Goal: Find specific page/section: Find specific page/section

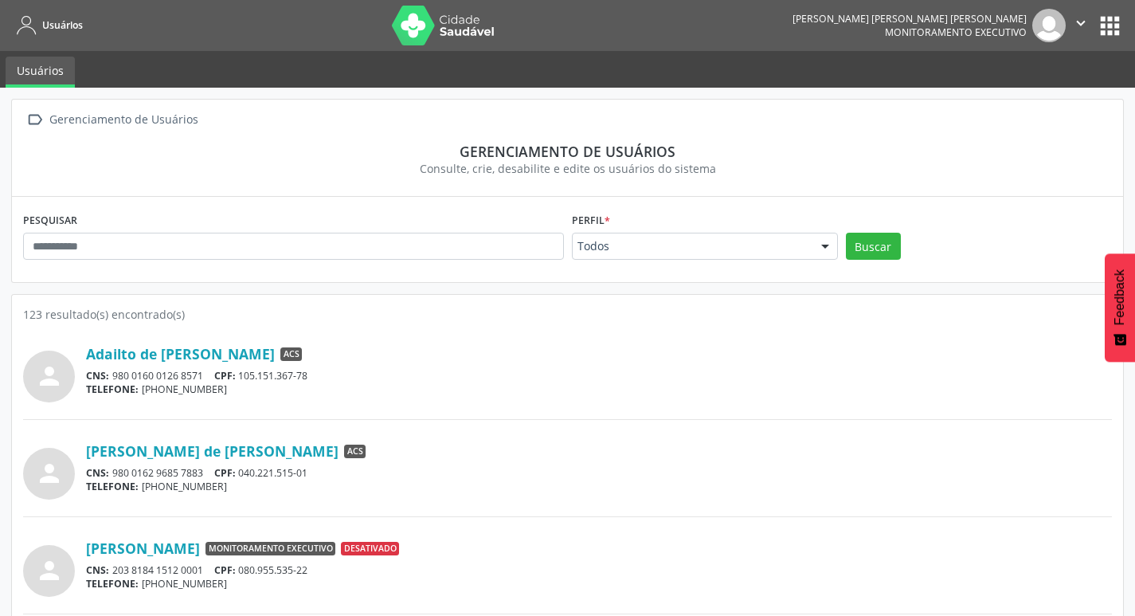
scroll to position [80, 0]
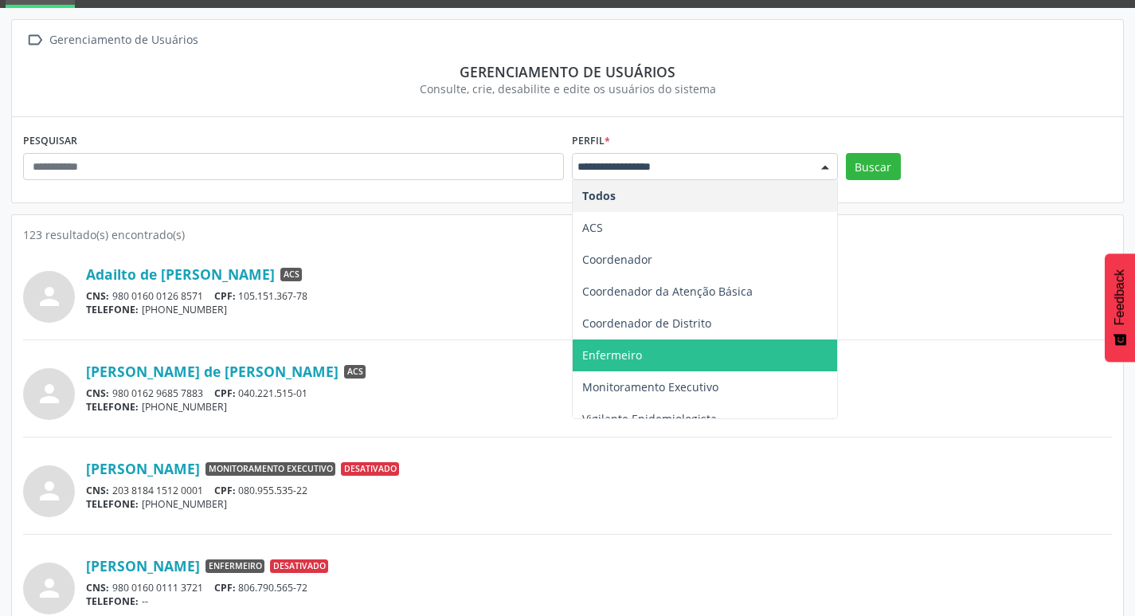
click at [659, 342] on span "Enfermeiro" at bounding box center [705, 355] width 264 height 32
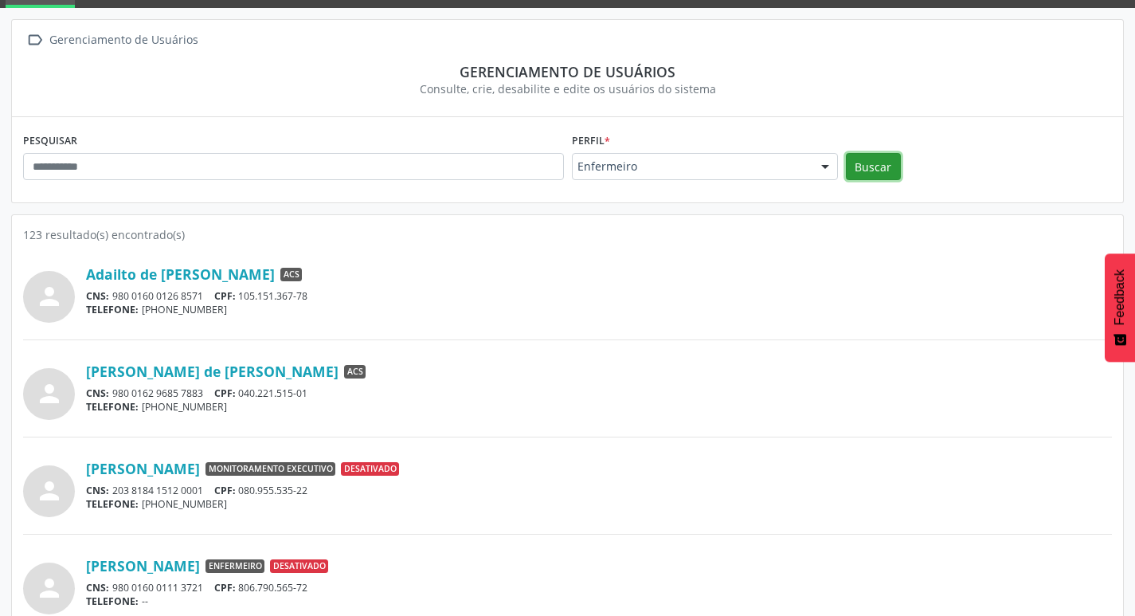
click at [855, 156] on button "Buscar" at bounding box center [873, 166] width 55 height 27
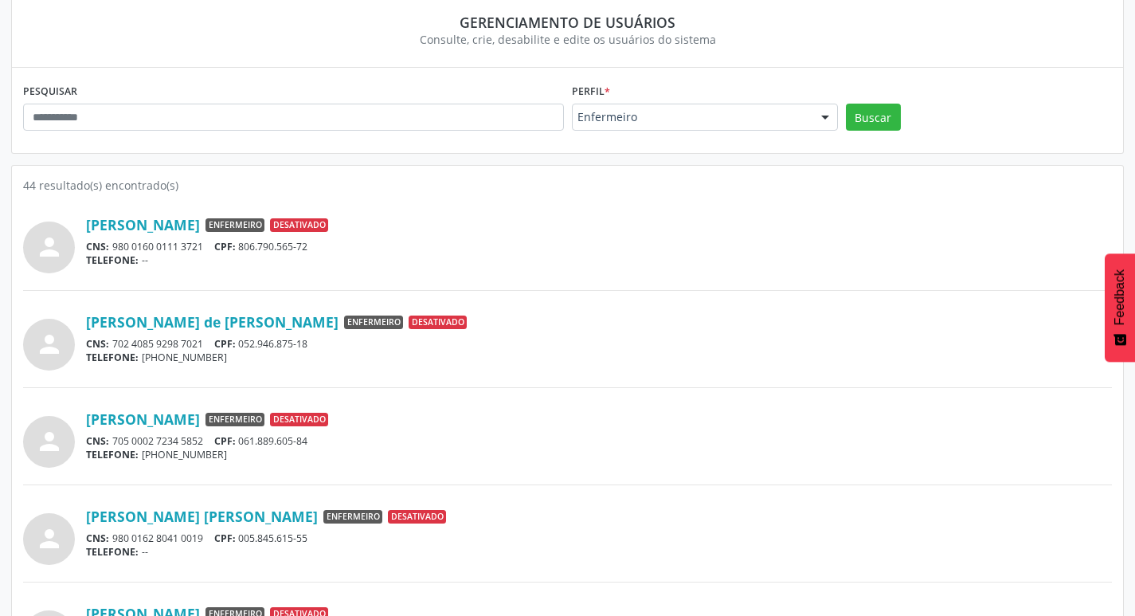
scroll to position [0, 0]
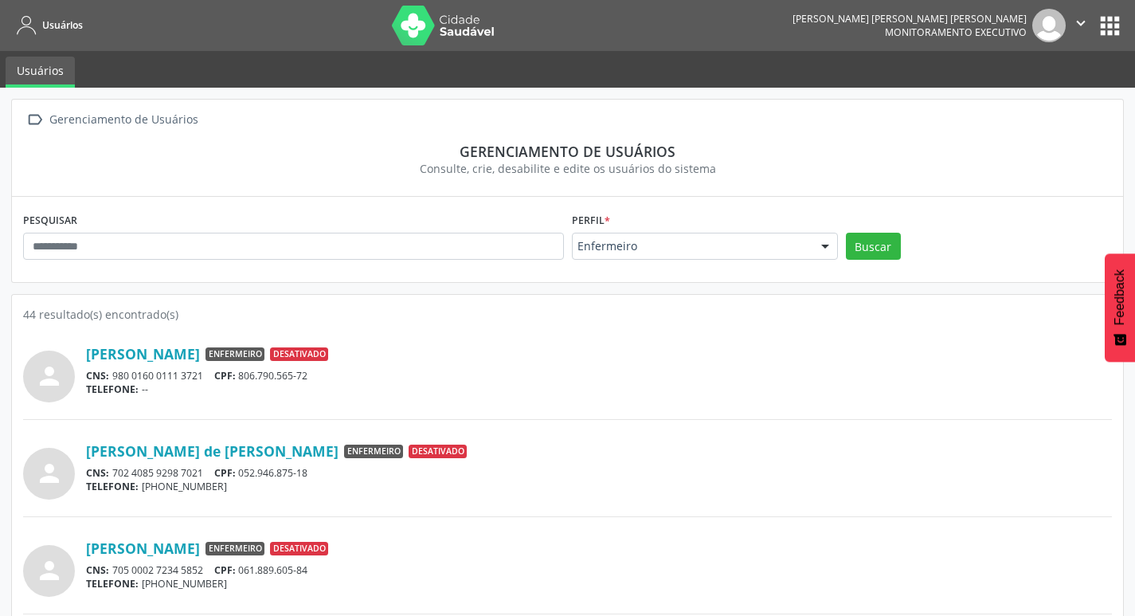
click at [739, 231] on div "Perfil * Enfermeiro Todos ACS Coordenador Coordenador da Atenção Básica Coorden…" at bounding box center [705, 233] width 266 height 51
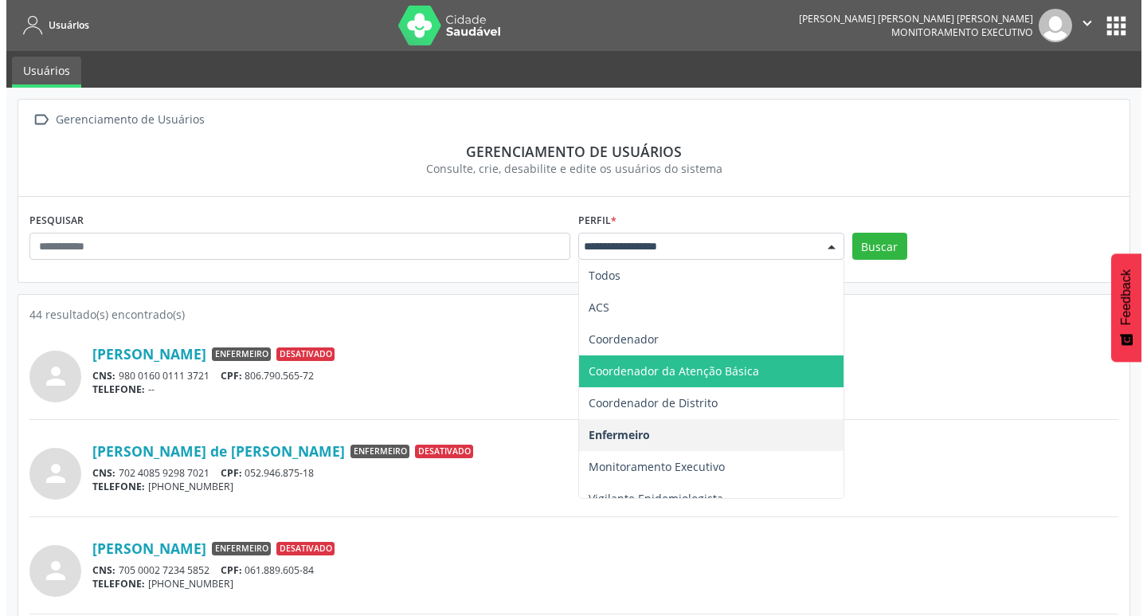
scroll to position [17, 0]
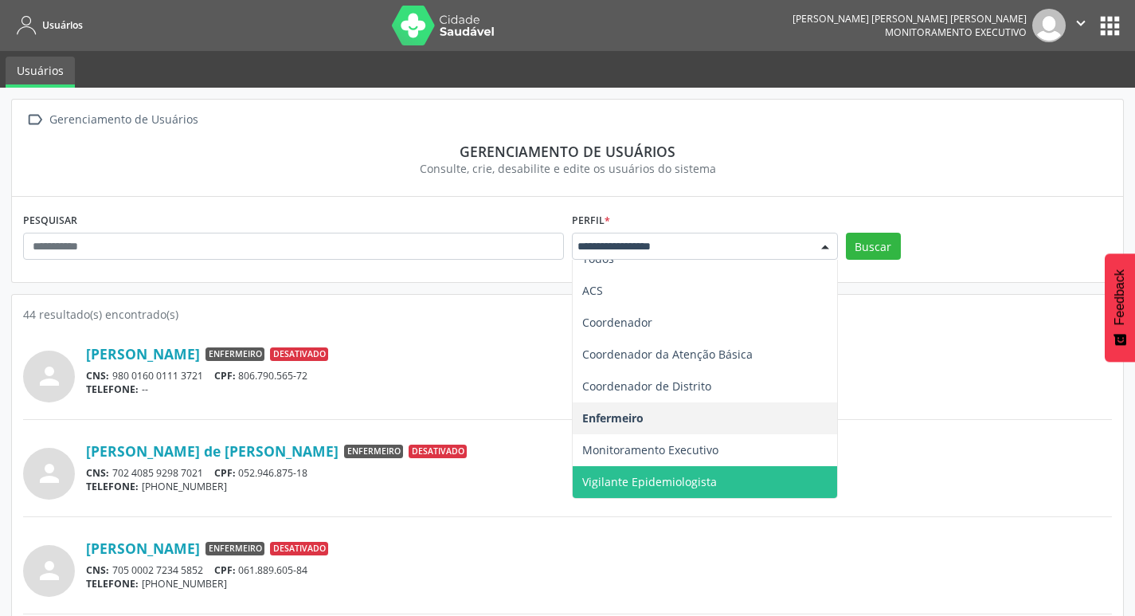
click at [667, 474] on span "Vigilante Epidemiologista" at bounding box center [649, 481] width 135 height 15
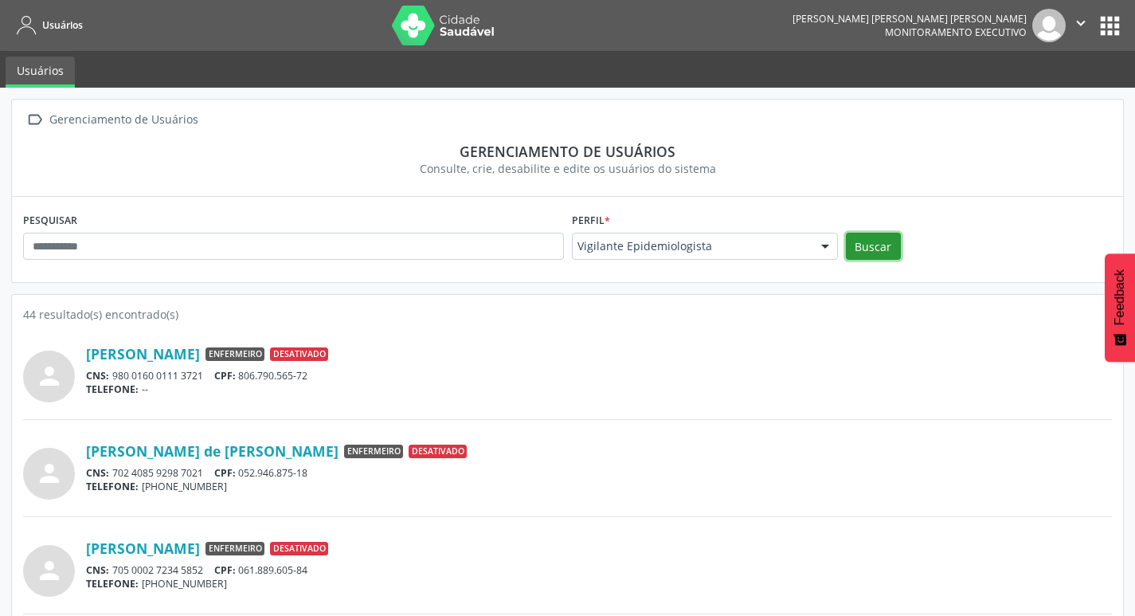
click at [880, 250] on button "Buscar" at bounding box center [873, 246] width 55 height 27
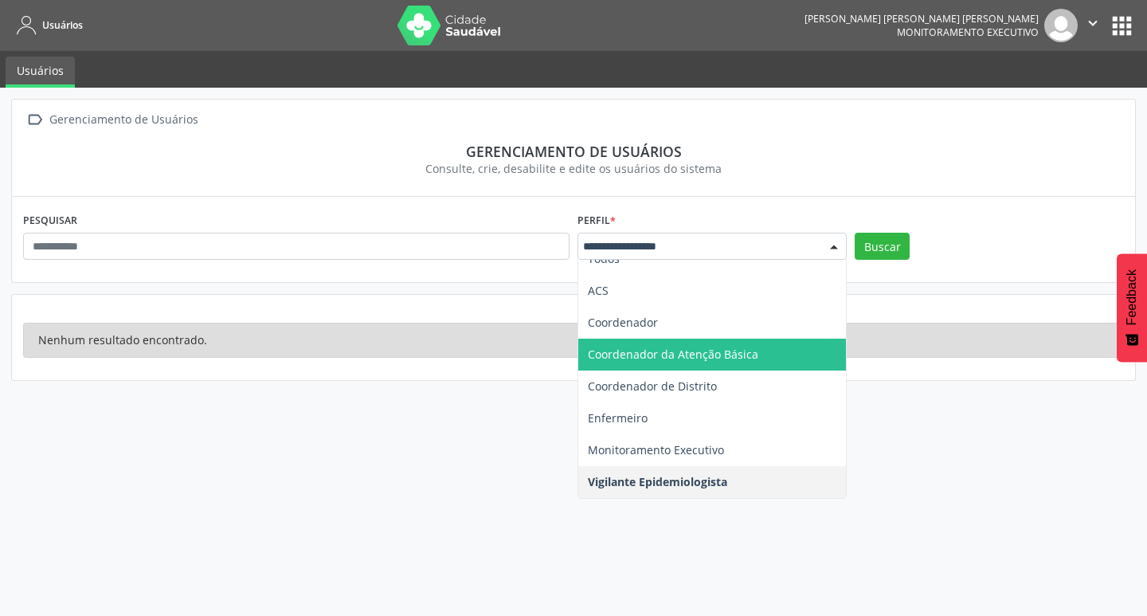
click at [750, 351] on span "Coordenador da Atenção Básica" at bounding box center [673, 353] width 170 height 15
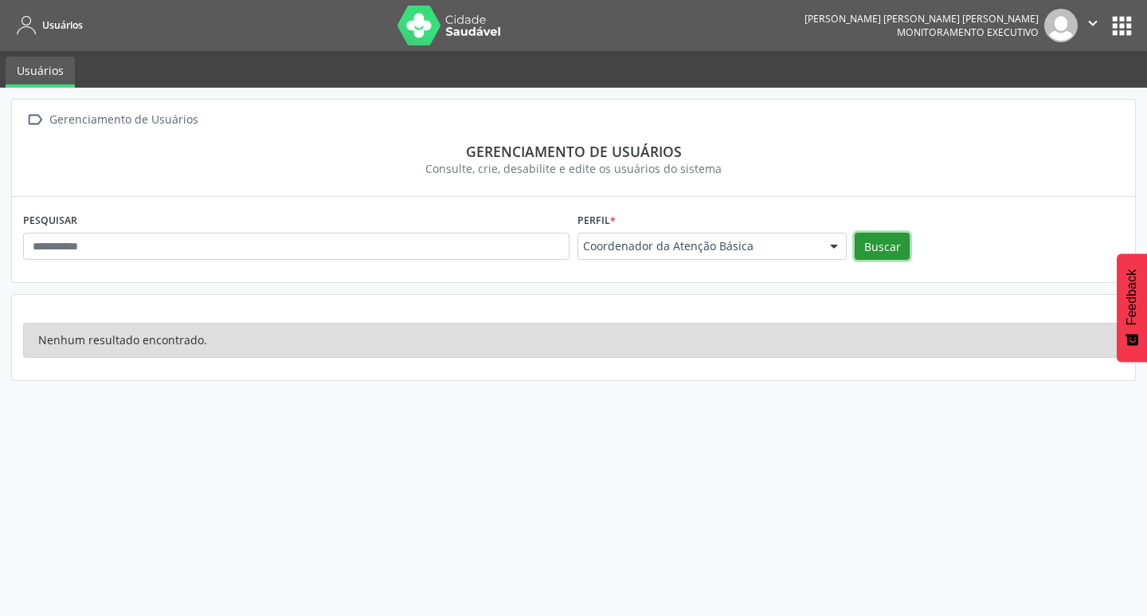
click at [879, 257] on button "Buscar" at bounding box center [882, 246] width 55 height 27
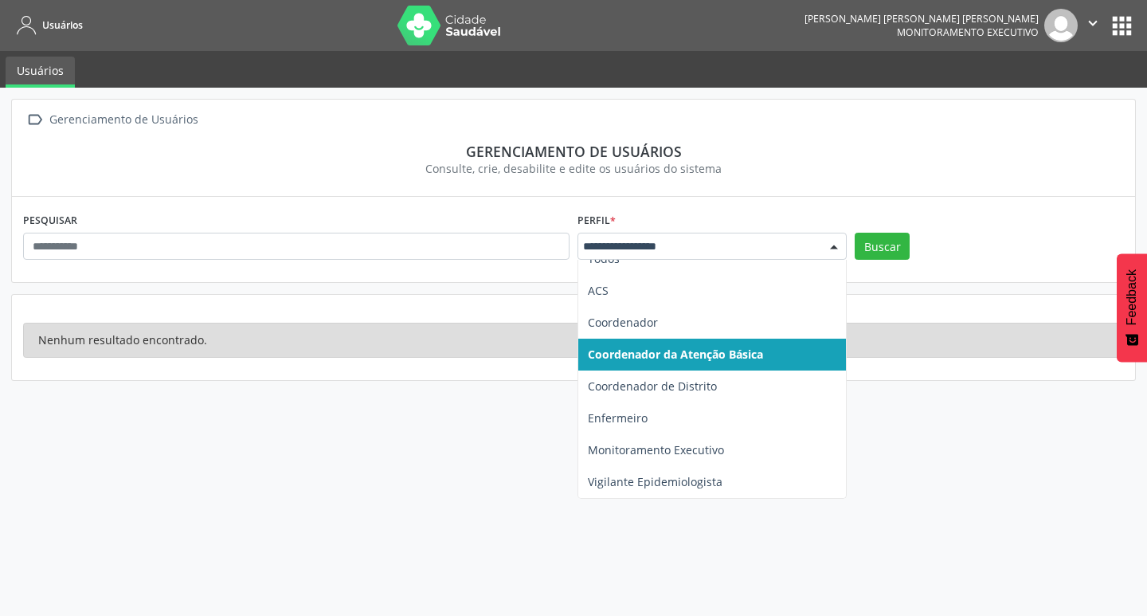
click at [819, 246] on div "Todos ACS Coordenador Coordenador da Atenção Básica Coordenador de Distrito Enf…" at bounding box center [711, 246] width 269 height 27
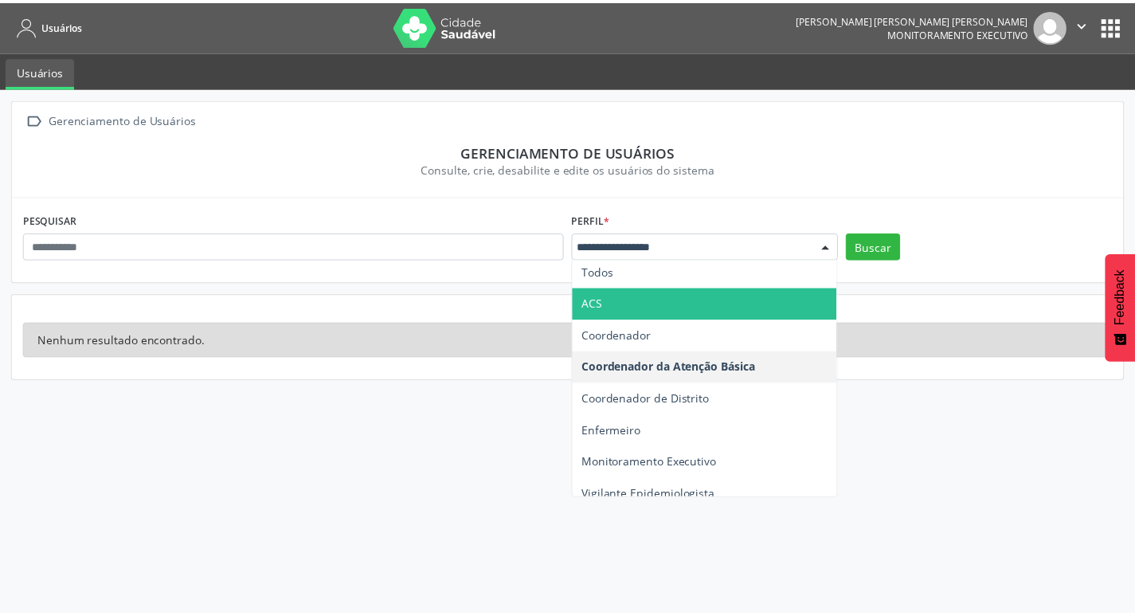
scroll to position [0, 0]
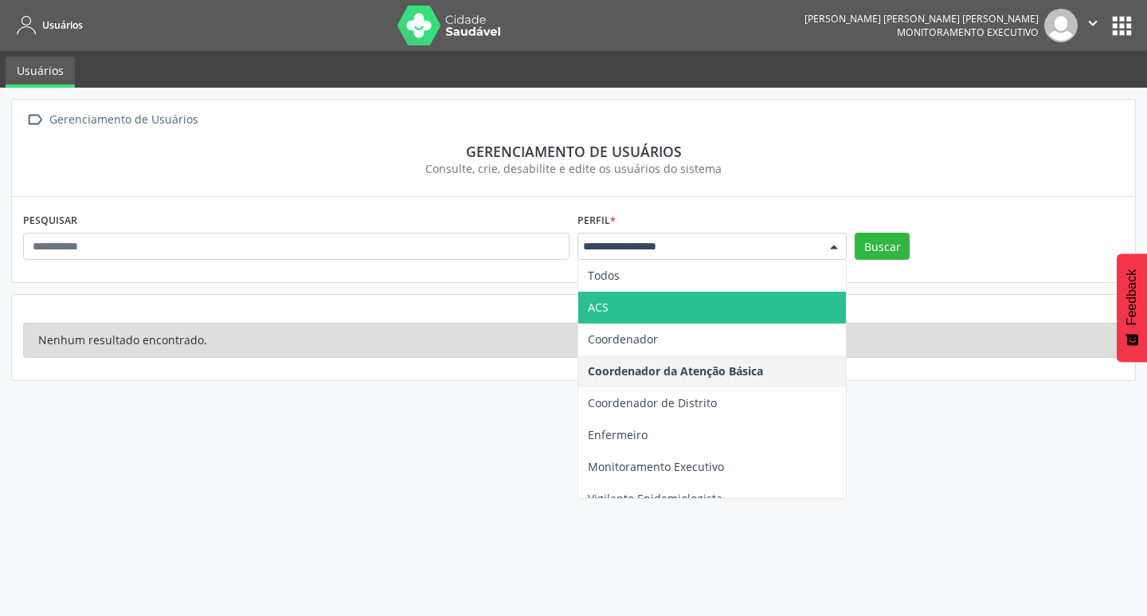
click at [733, 321] on span "ACS" at bounding box center [712, 307] width 268 height 32
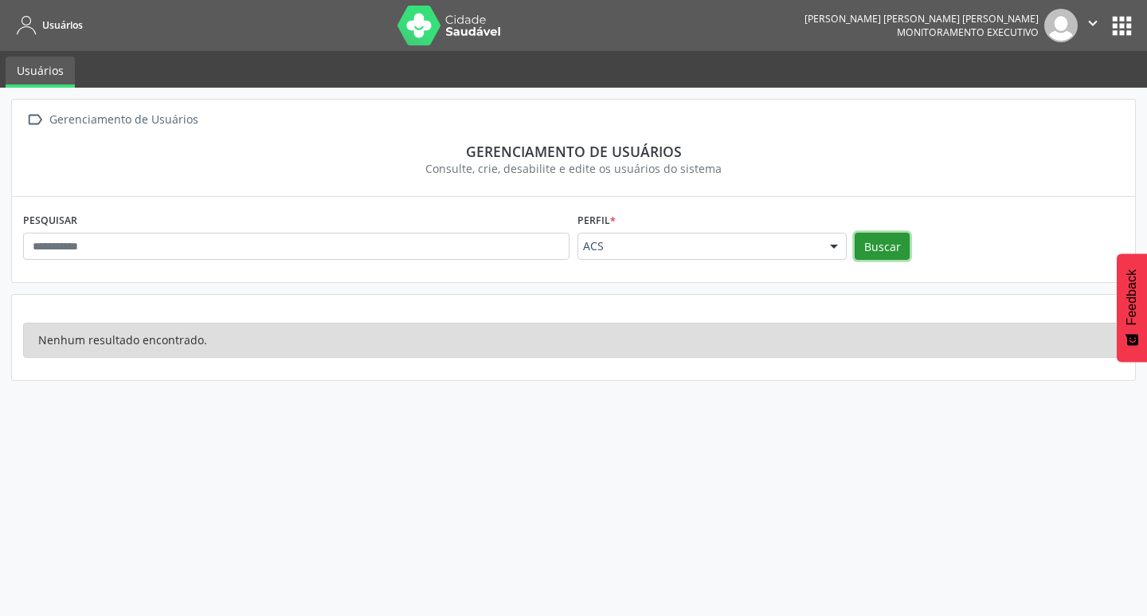
click at [871, 254] on button "Buscar" at bounding box center [882, 246] width 55 height 27
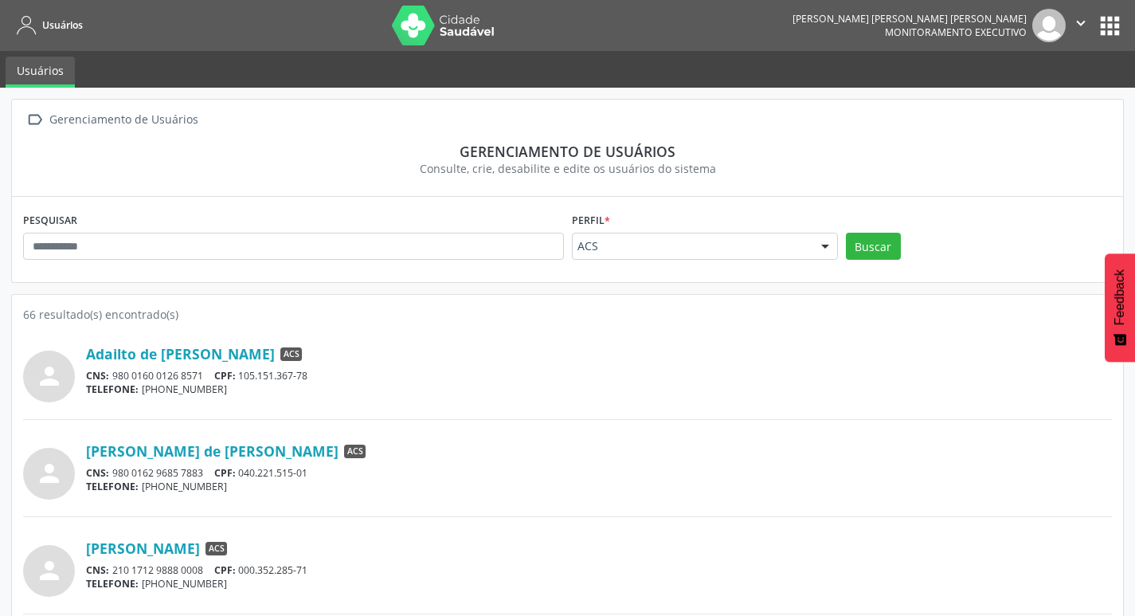
click at [811, 247] on div "ACS Todos ACS Coordenador Coordenador da Atenção Básica Coordenador de Distrito…" at bounding box center [705, 246] width 266 height 27
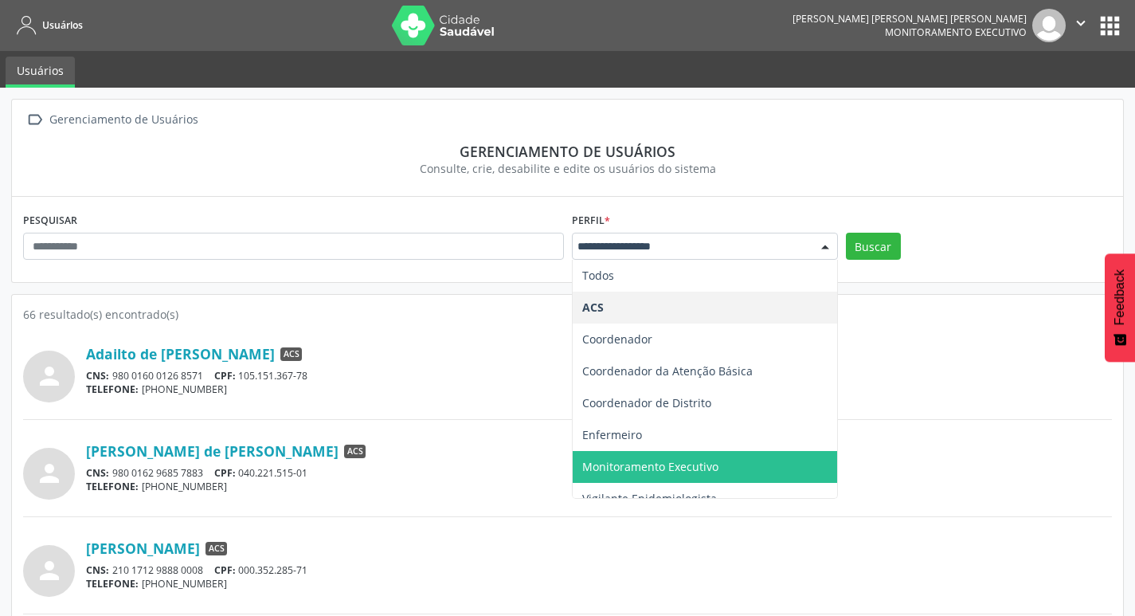
click at [717, 458] on span "Monitoramento Executivo" at bounding box center [705, 467] width 264 height 32
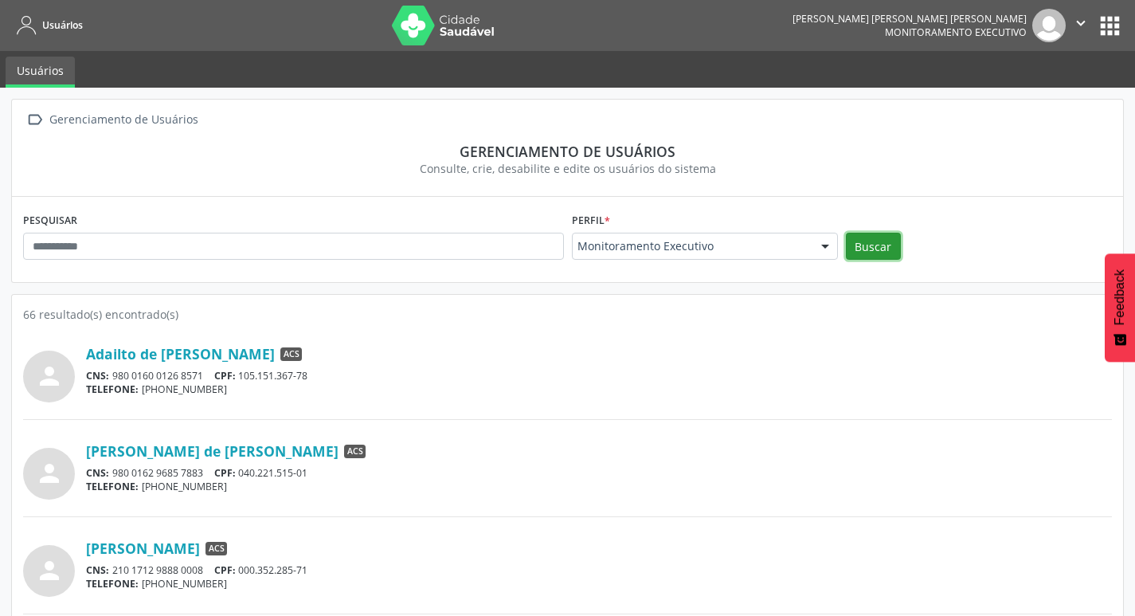
click at [879, 248] on button "Buscar" at bounding box center [873, 246] width 55 height 27
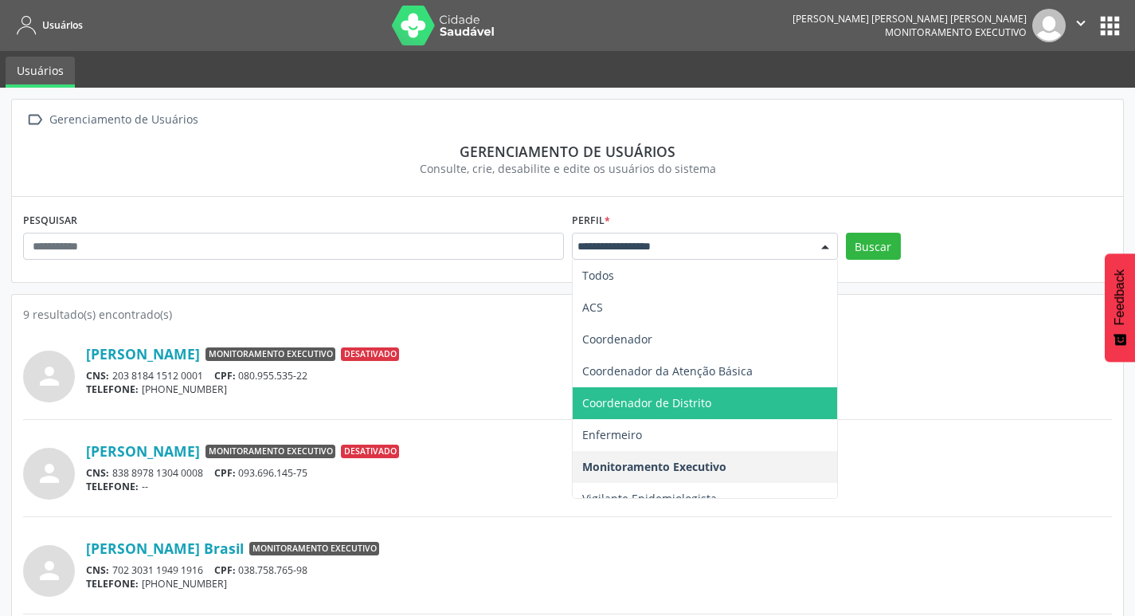
click at [671, 391] on span "Coordenador de Distrito" at bounding box center [705, 403] width 264 height 32
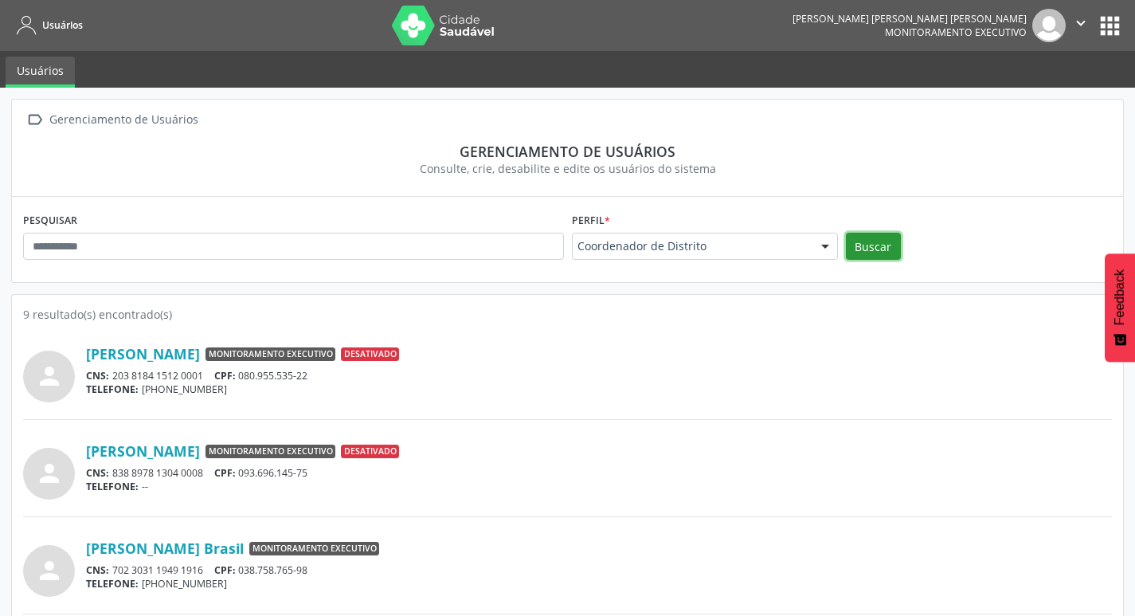
click at [898, 244] on button "Buscar" at bounding box center [873, 246] width 55 height 27
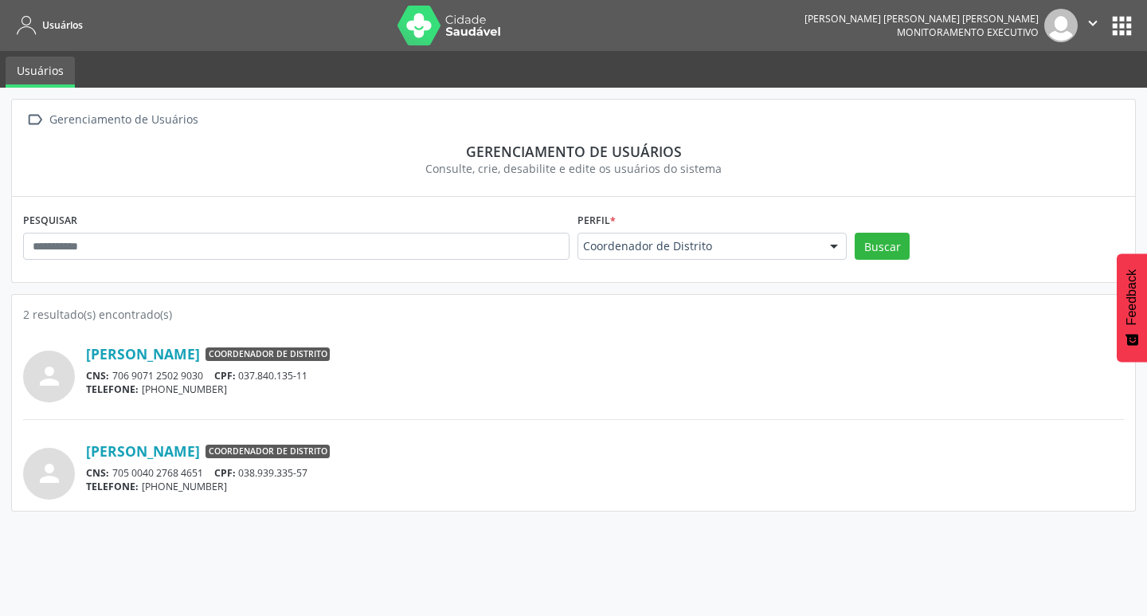
click at [776, 237] on div "Coordenador de Distrito" at bounding box center [711, 246] width 269 height 27
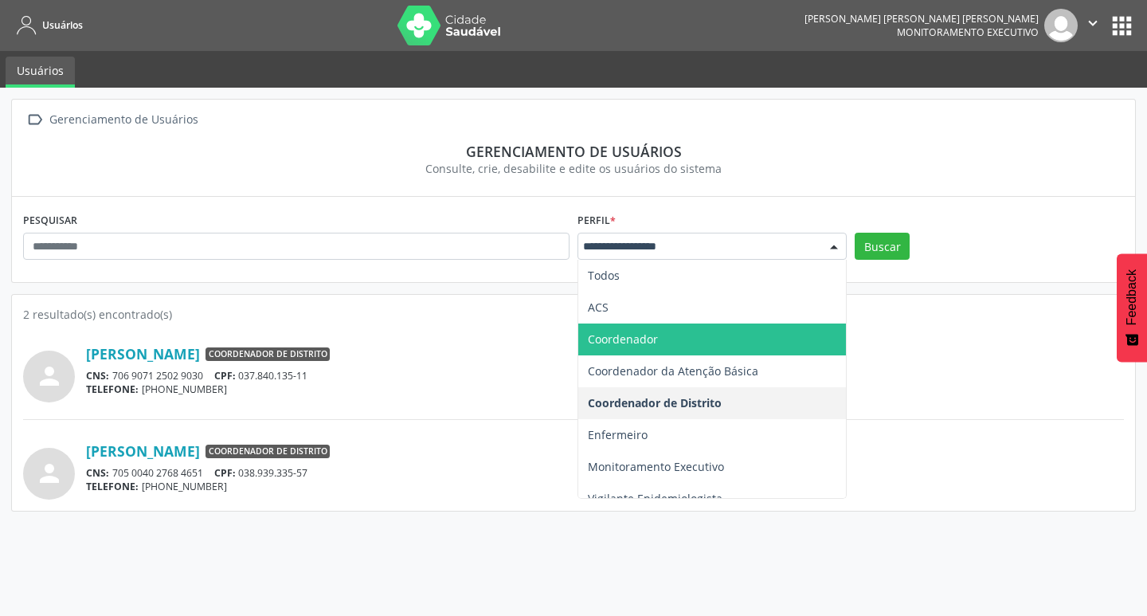
click at [628, 331] on span "Coordenador" at bounding box center [623, 338] width 70 height 15
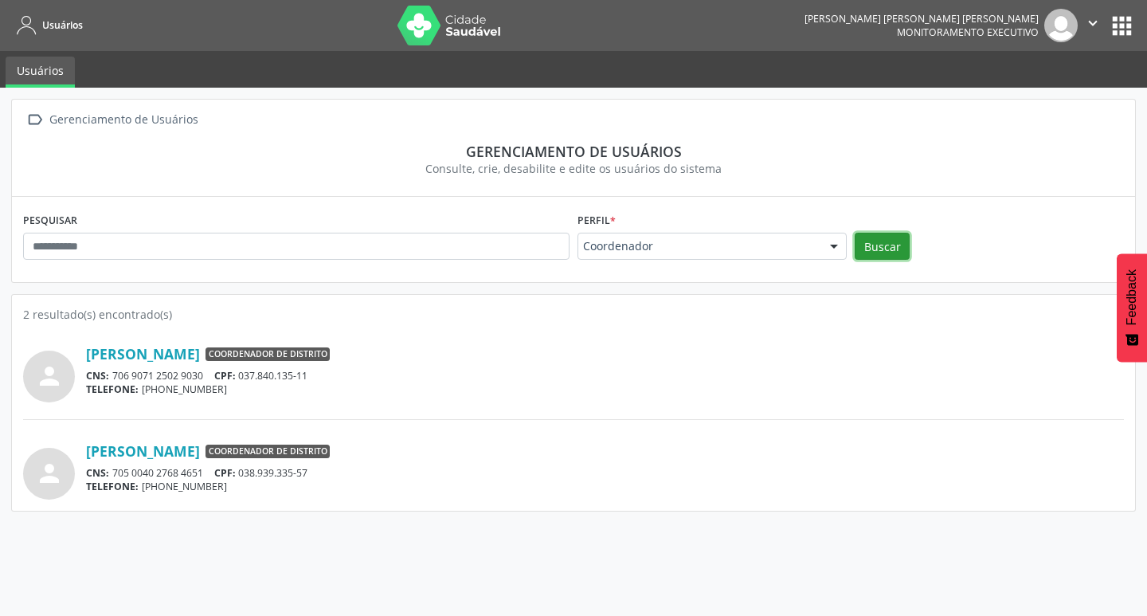
click at [862, 236] on button "Buscar" at bounding box center [882, 246] width 55 height 27
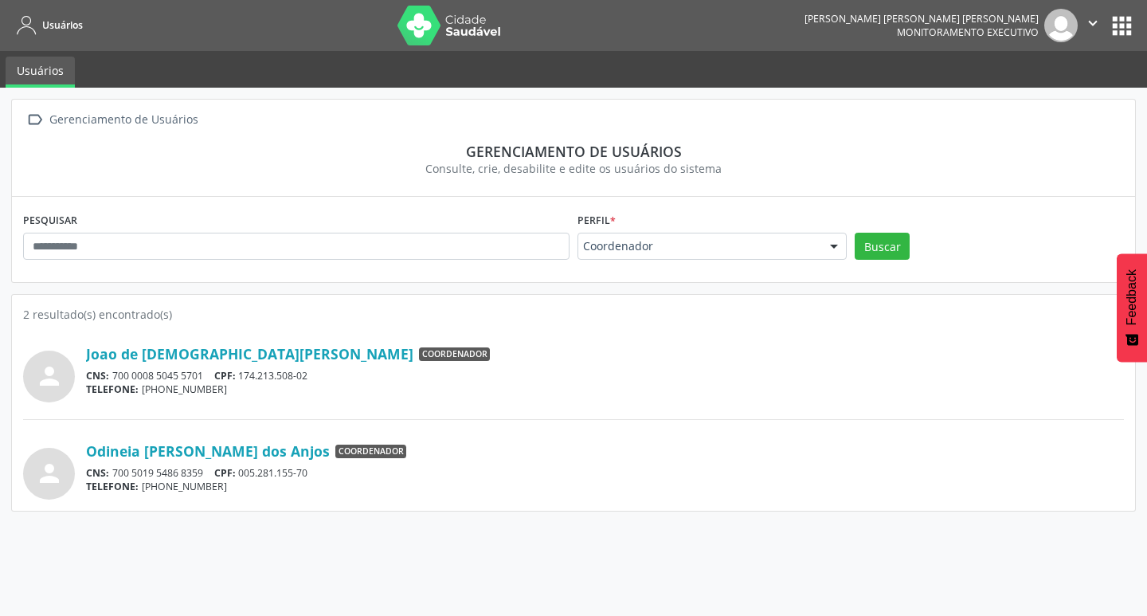
click at [444, 32] on img at bounding box center [449, 26] width 104 height 40
